Goal: Check status: Check status

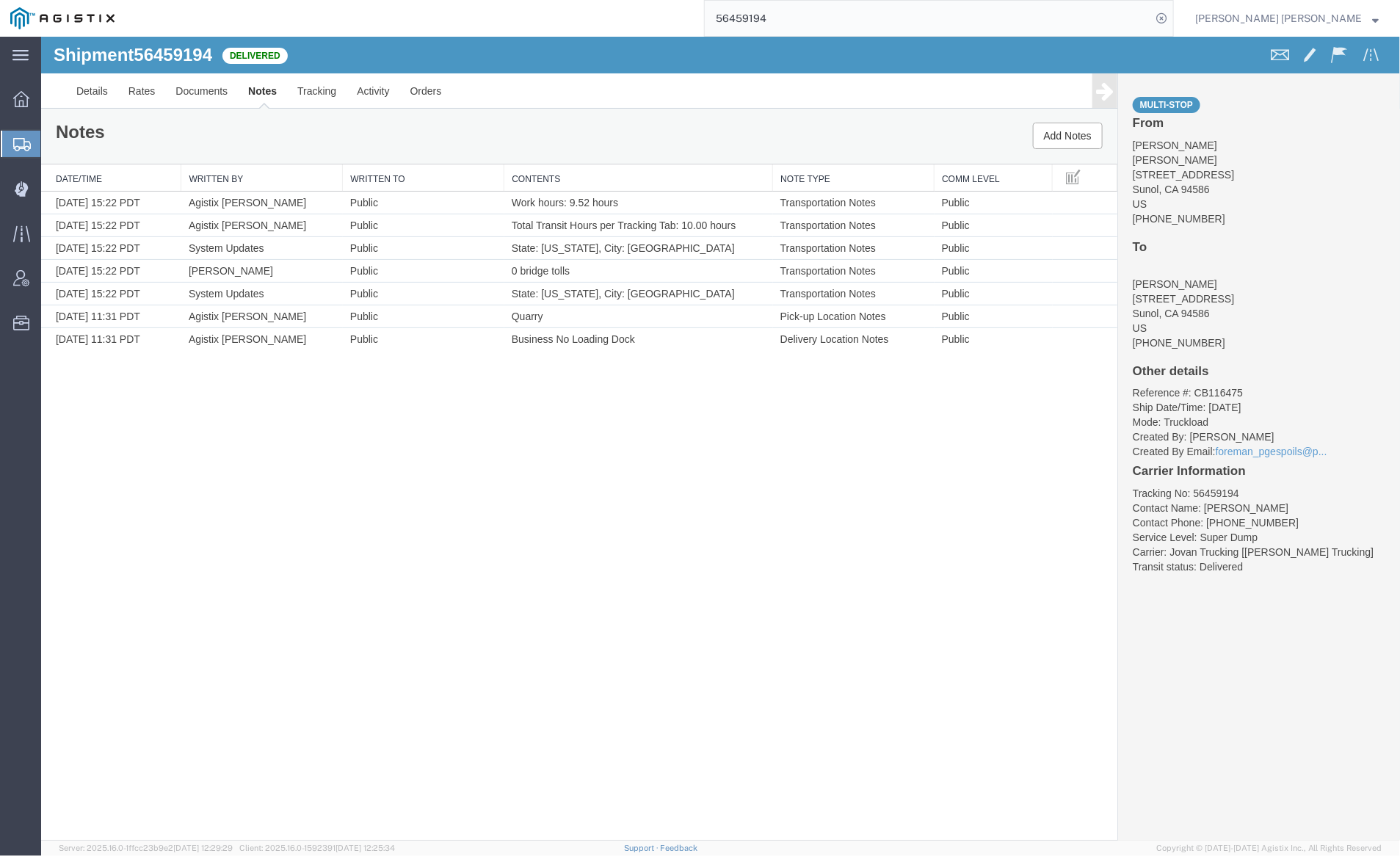
click at [812, 15] on input "56459194" at bounding box center [927, 18] width 446 height 35
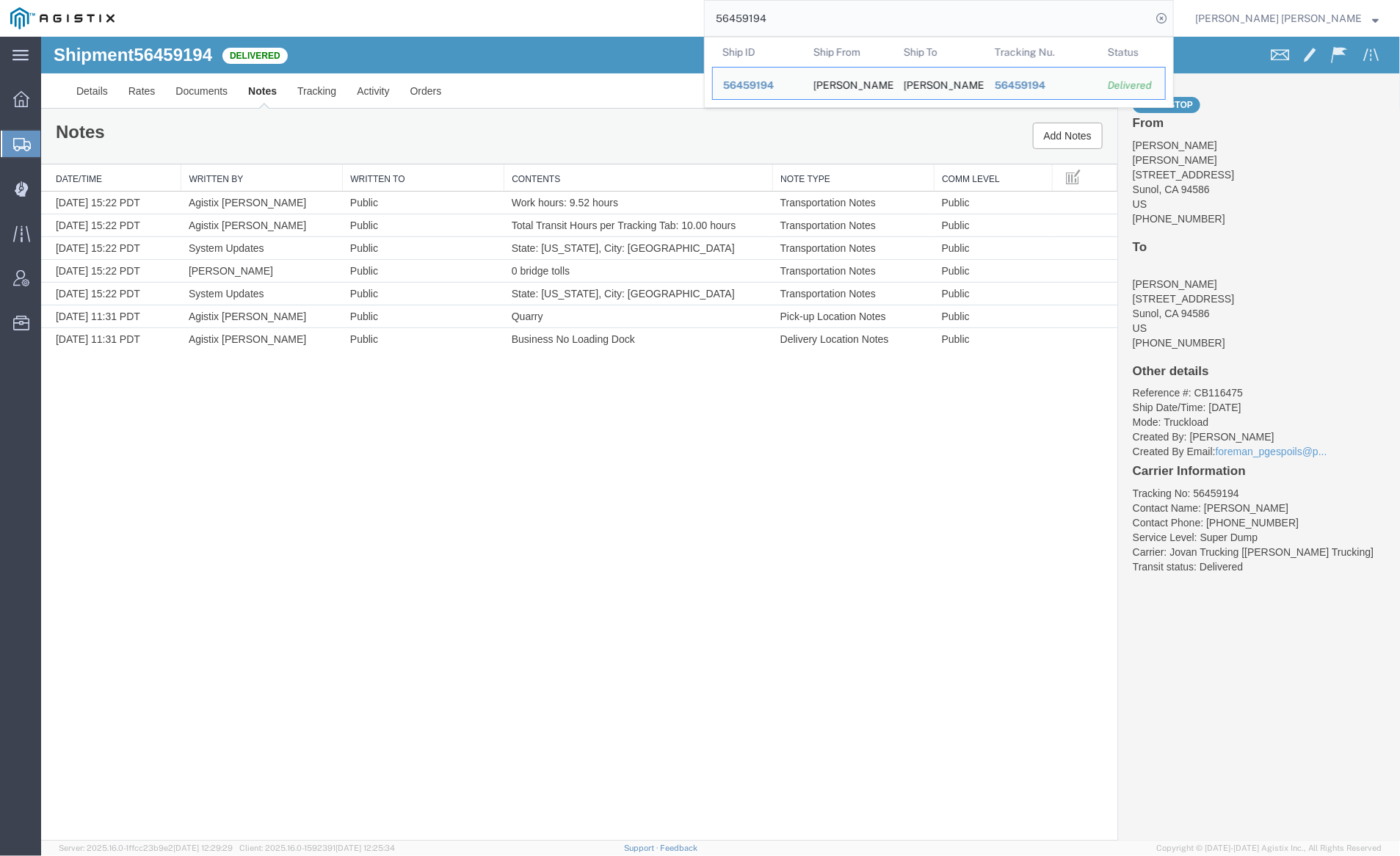
click at [812, 15] on input "56459194" at bounding box center [927, 18] width 446 height 35
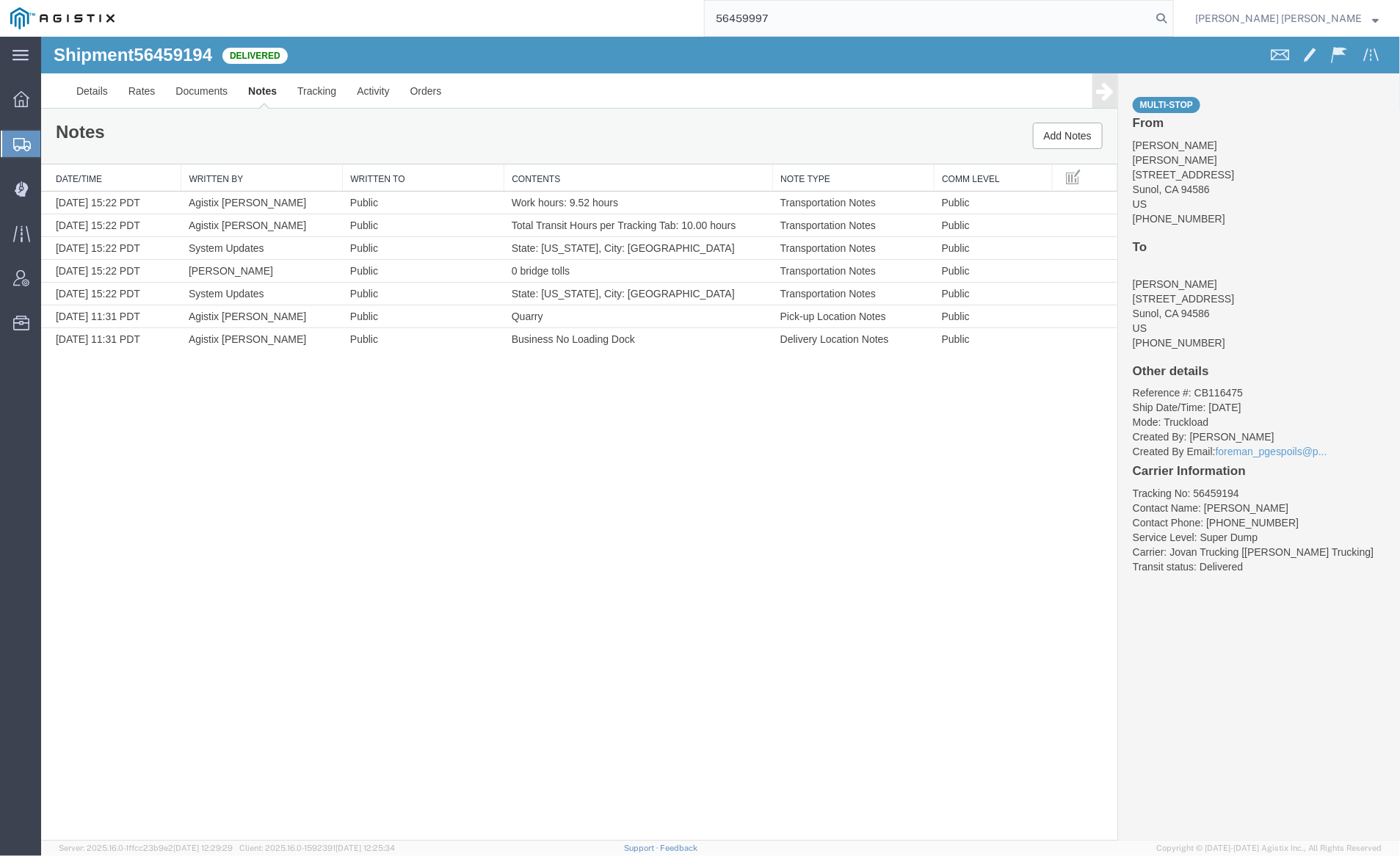
type input "56459997"
click at [1174, 8] on form "56459997" at bounding box center [938, 18] width 470 height 37
click at [1172, 13] on icon at bounding box center [1162, 18] width 21 height 21
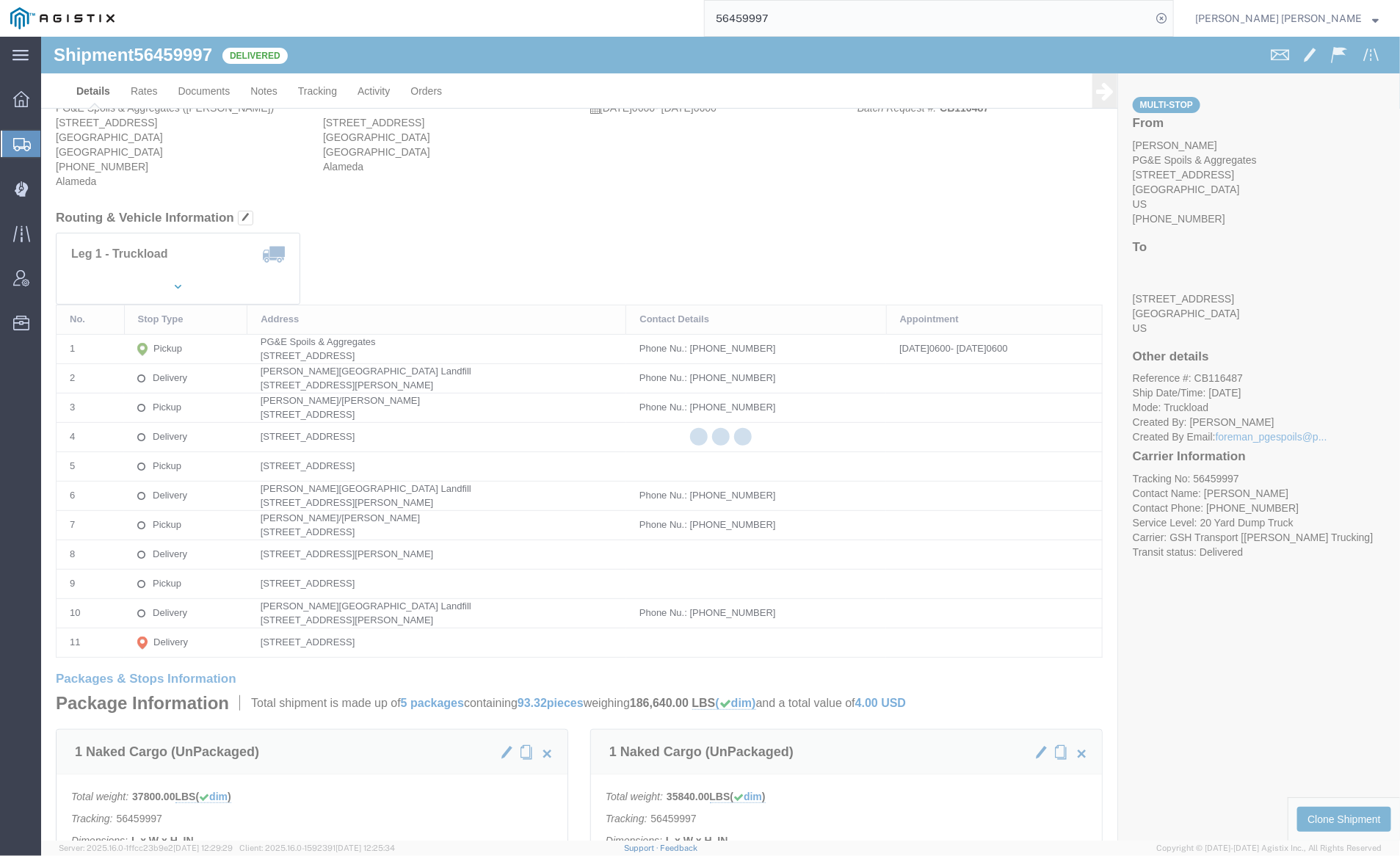
click div
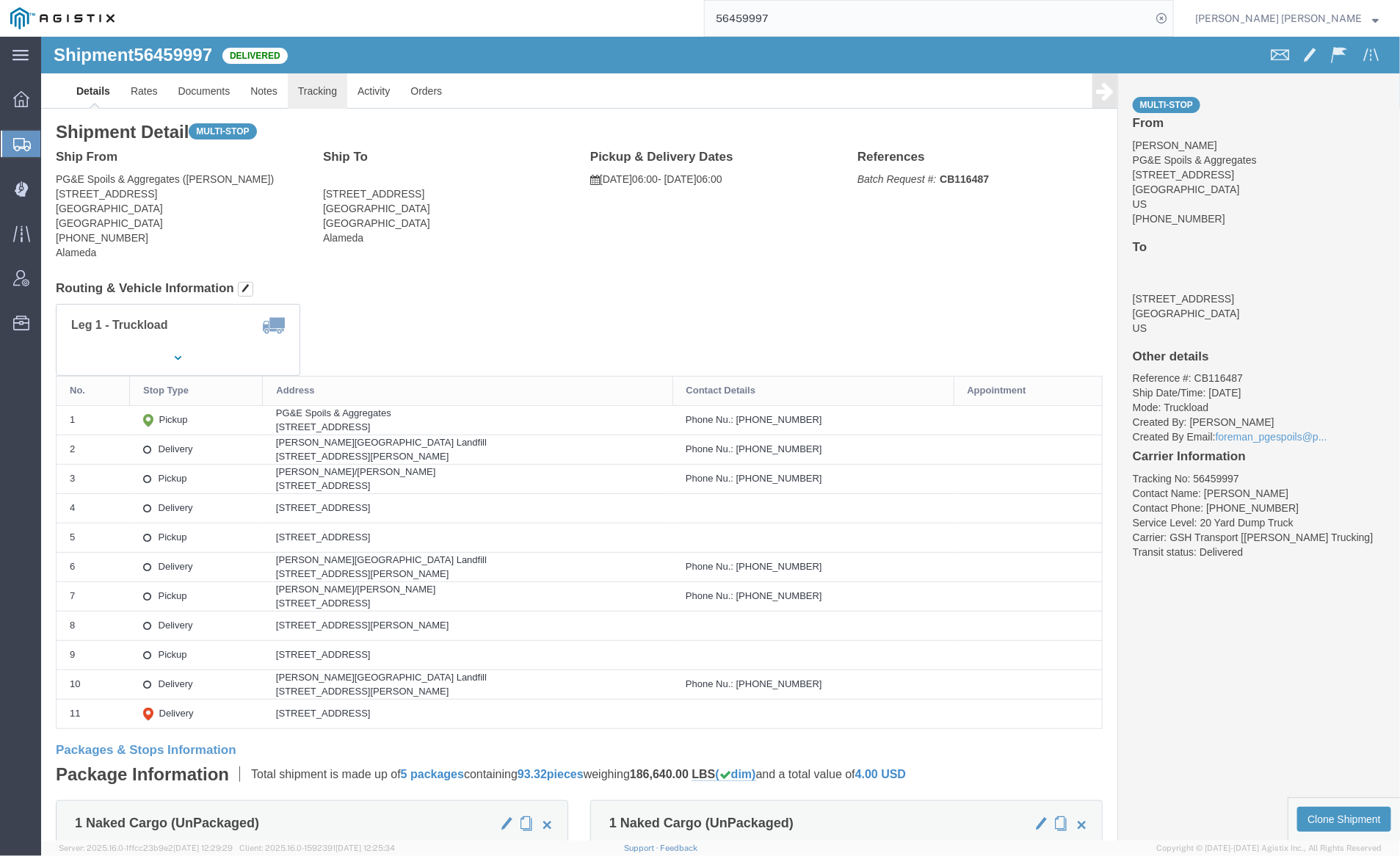
click link "Tracking"
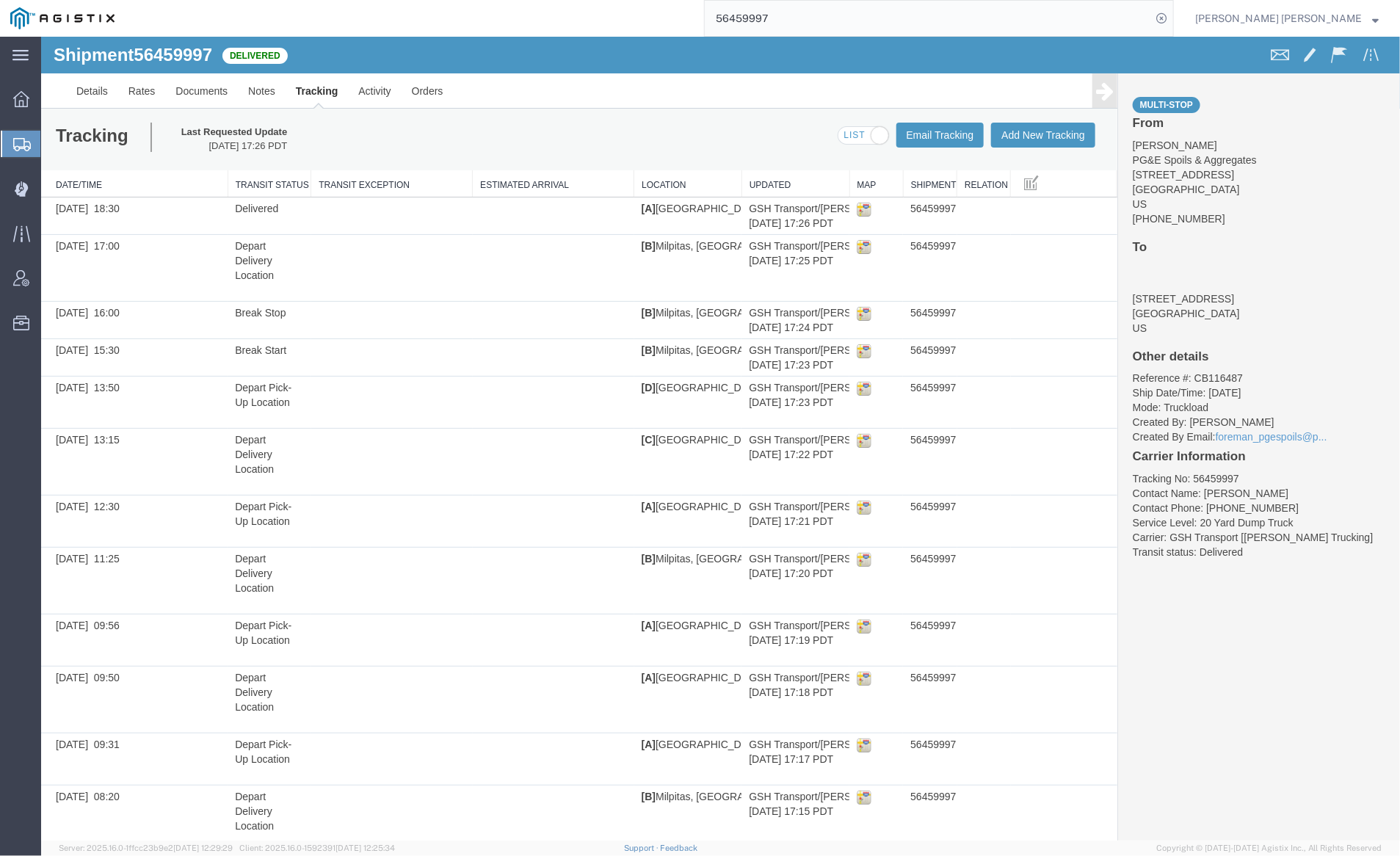
click at [860, 137] on span at bounding box center [863, 135] width 50 height 18
checkbox input "false"
